Goal: Task Accomplishment & Management: Use online tool/utility

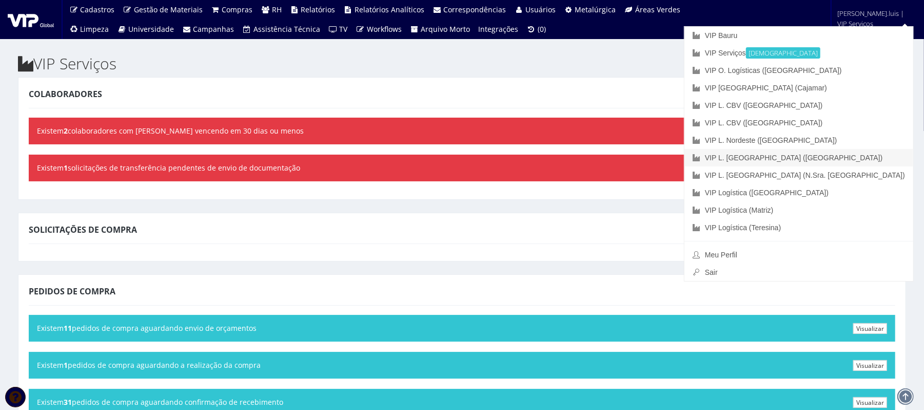
click at [859, 154] on link "VIP L. [GEOGRAPHIC_DATA] ([GEOGRAPHIC_DATA])" at bounding box center [799, 157] width 229 height 17
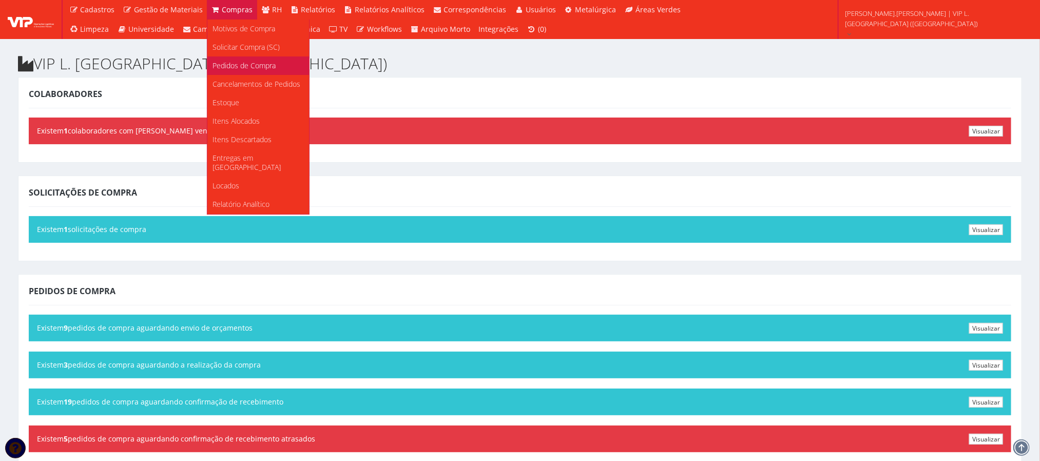
click at [238, 64] on span "Pedidos de Compra" at bounding box center [243, 66] width 63 height 10
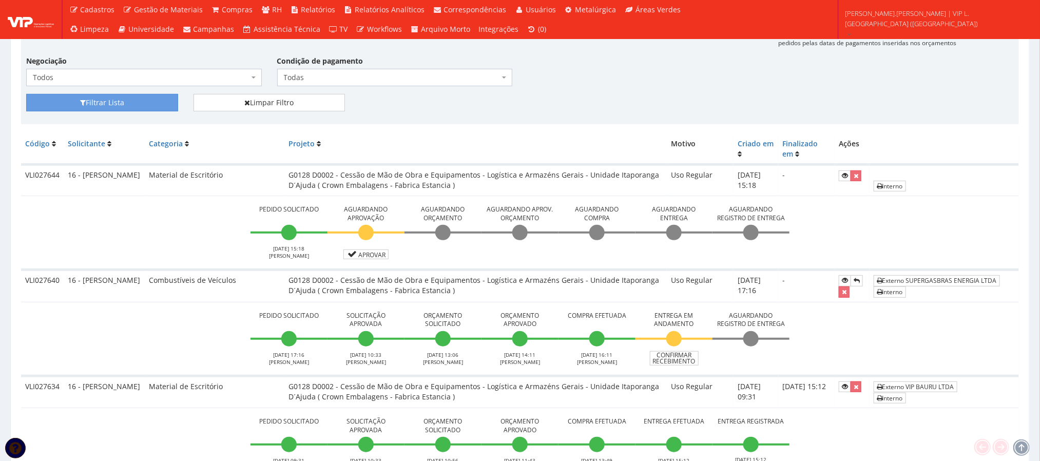
scroll to position [173, 0]
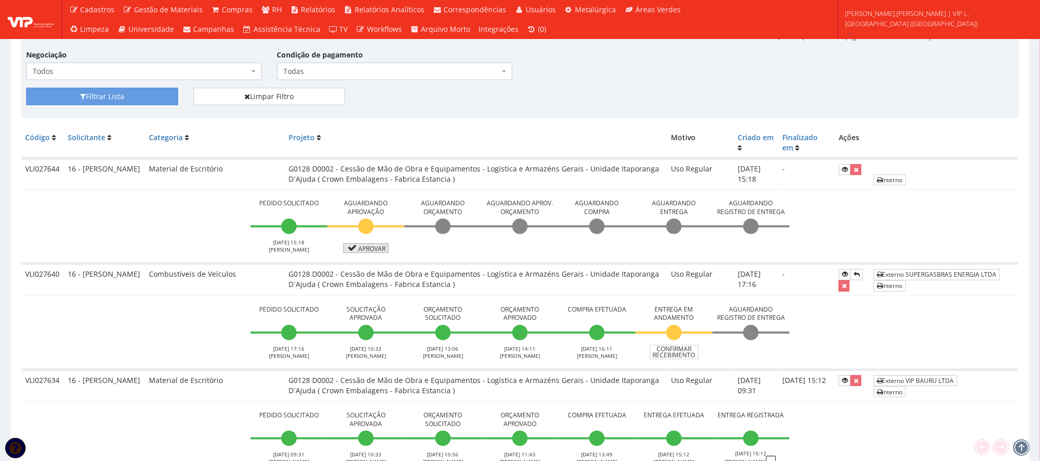
click at [376, 246] on link "Aprovar" at bounding box center [365, 248] width 45 height 10
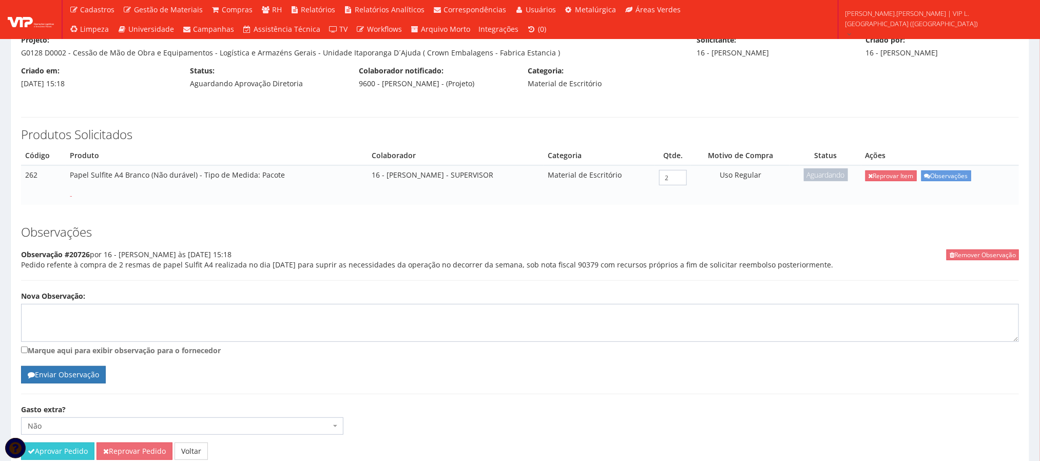
scroll to position [139, 0]
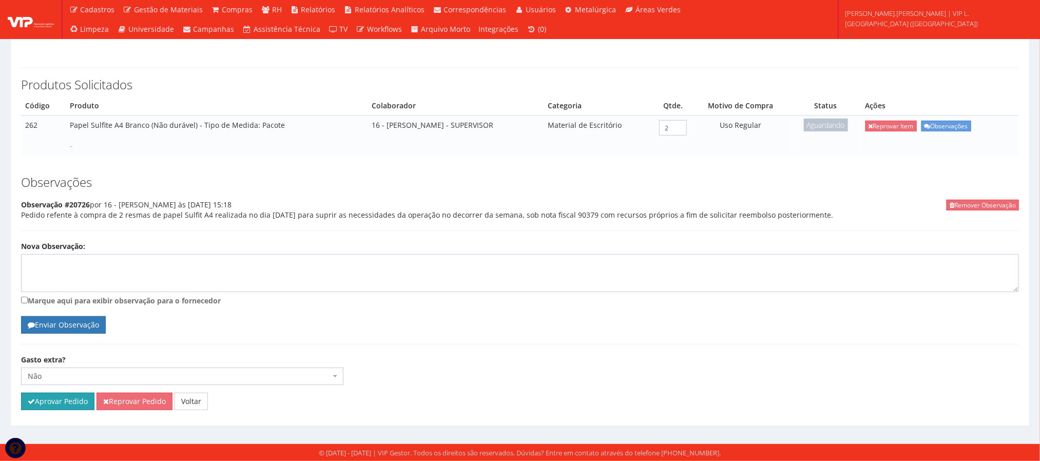
click at [68, 403] on button "Aprovar Pedido" at bounding box center [57, 401] width 73 height 17
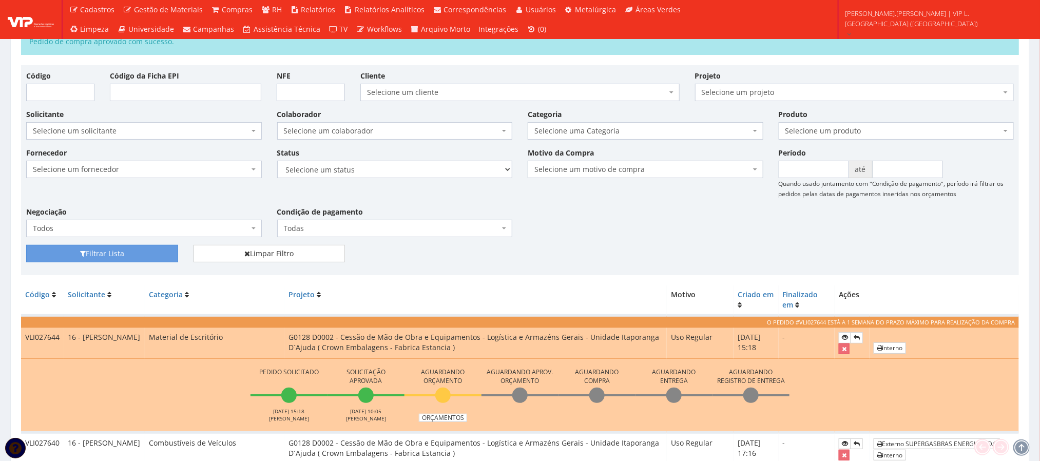
scroll to position [77, 0]
